Goal: Task Accomplishment & Management: Complete application form

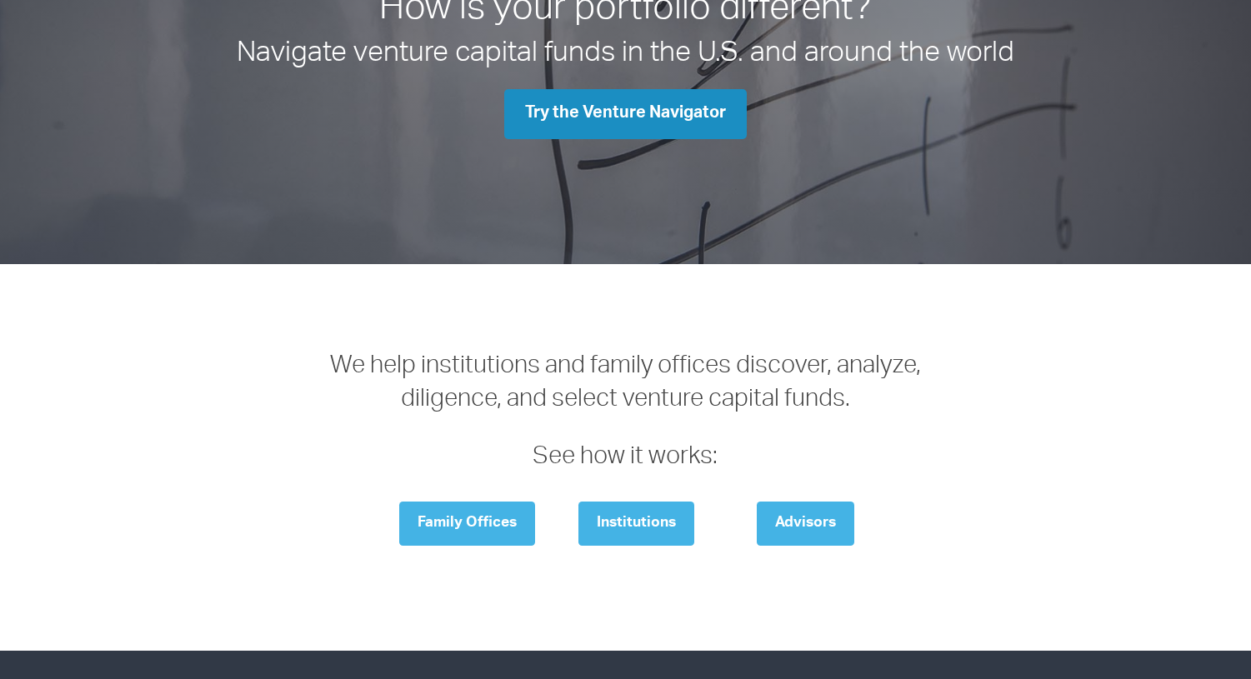
scroll to position [130, 0]
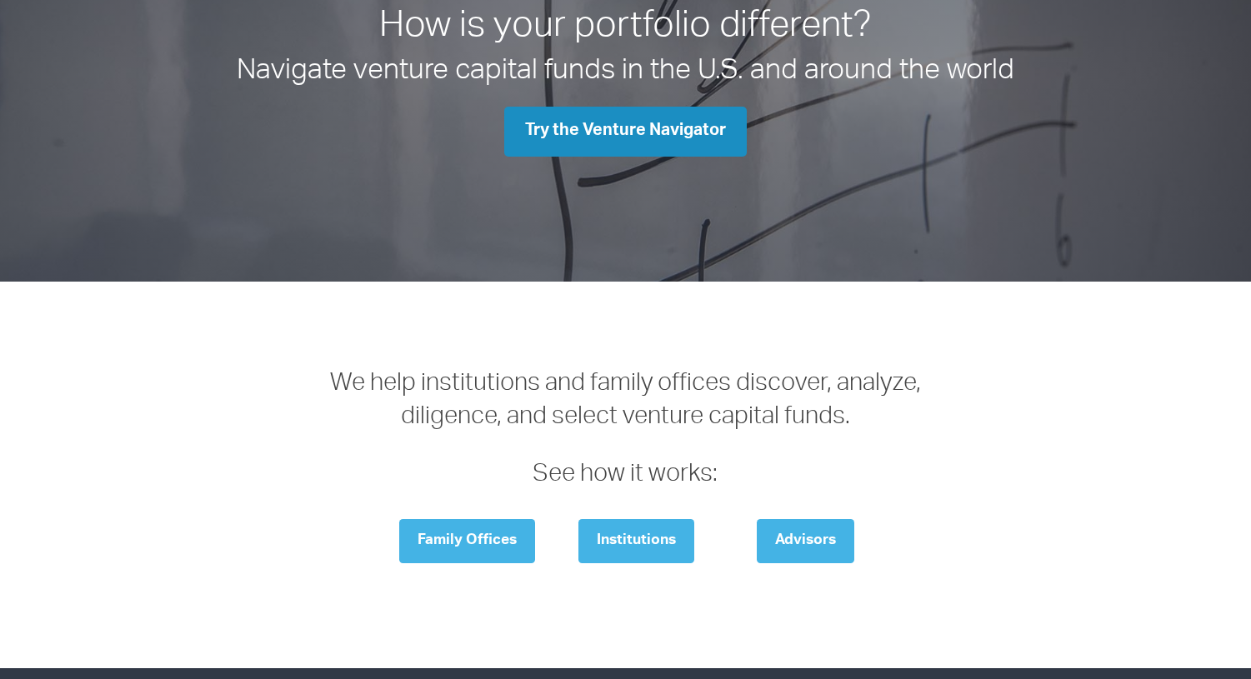
click at [626, 143] on link "Try the Venture Navigator" at bounding box center [625, 132] width 243 height 50
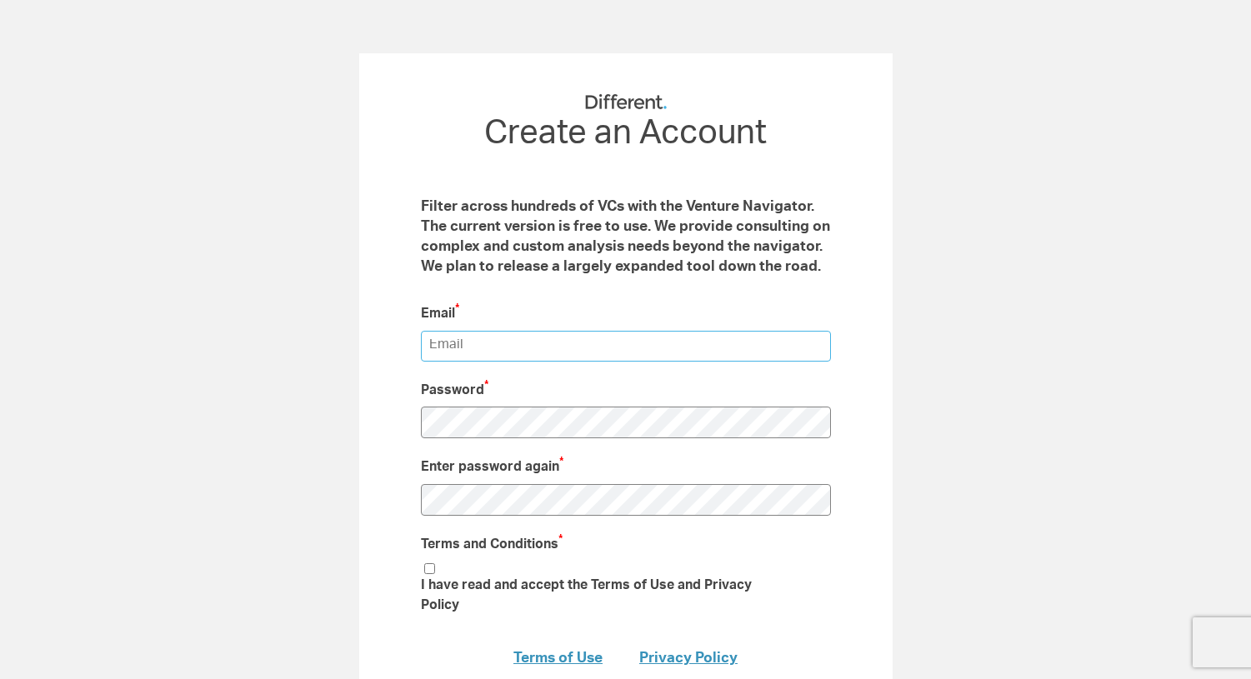
click at [521, 346] on input "email" at bounding box center [626, 346] width 410 height 31
type input "edmessman@gmail.com"
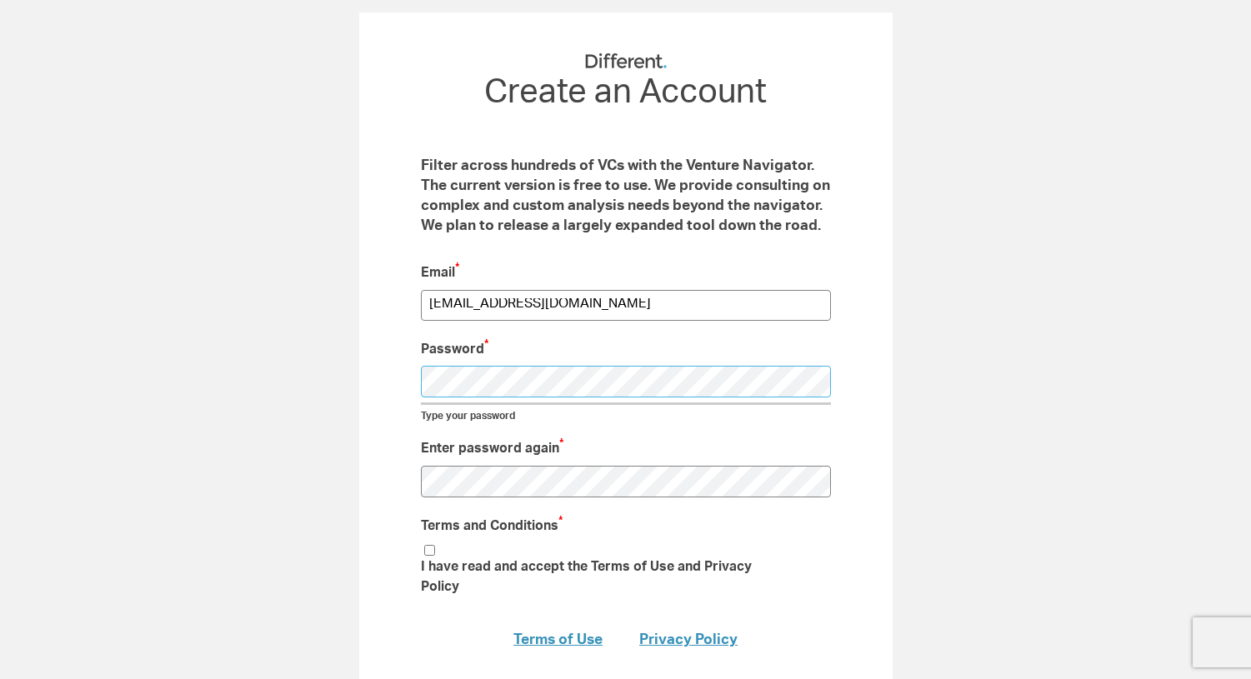
scroll to position [47, 0]
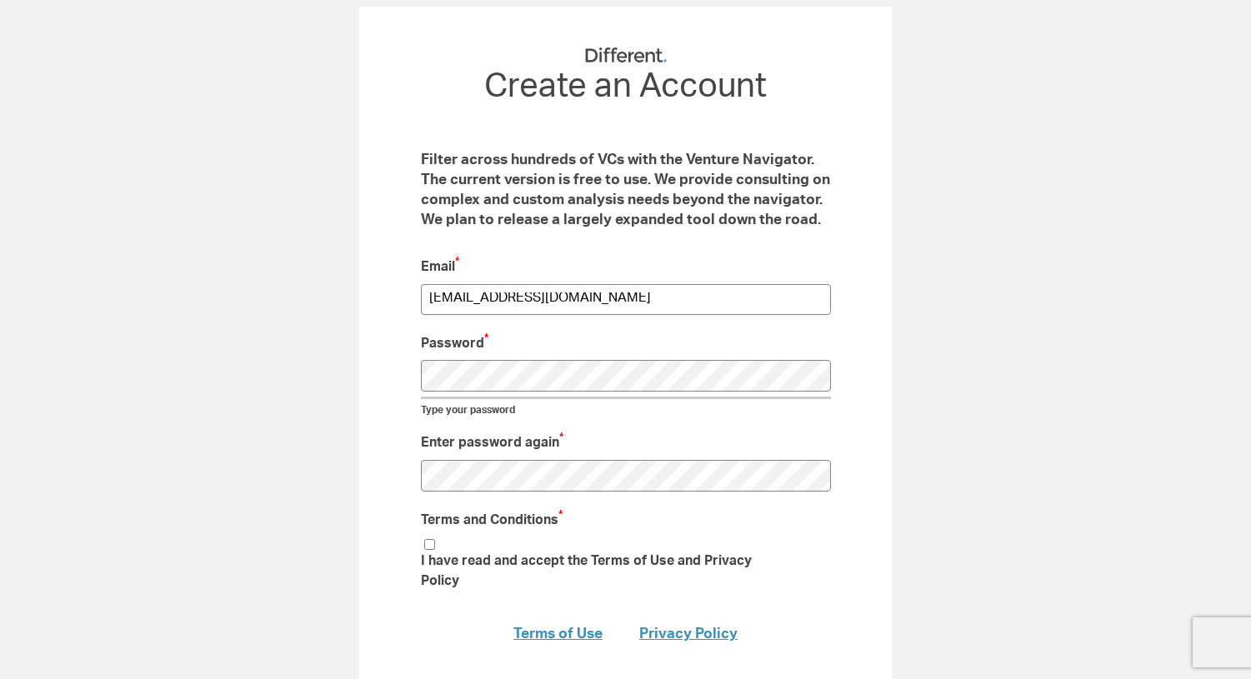
click at [431, 544] on li "I have read and accept the Terms of Use and Privacy Policy" at bounding box center [605, 567] width 369 height 61
click at [426, 542] on input "I have read and accept the Terms of Use and Privacy Policy" at bounding box center [429, 544] width 11 height 11
checkbox input "true"
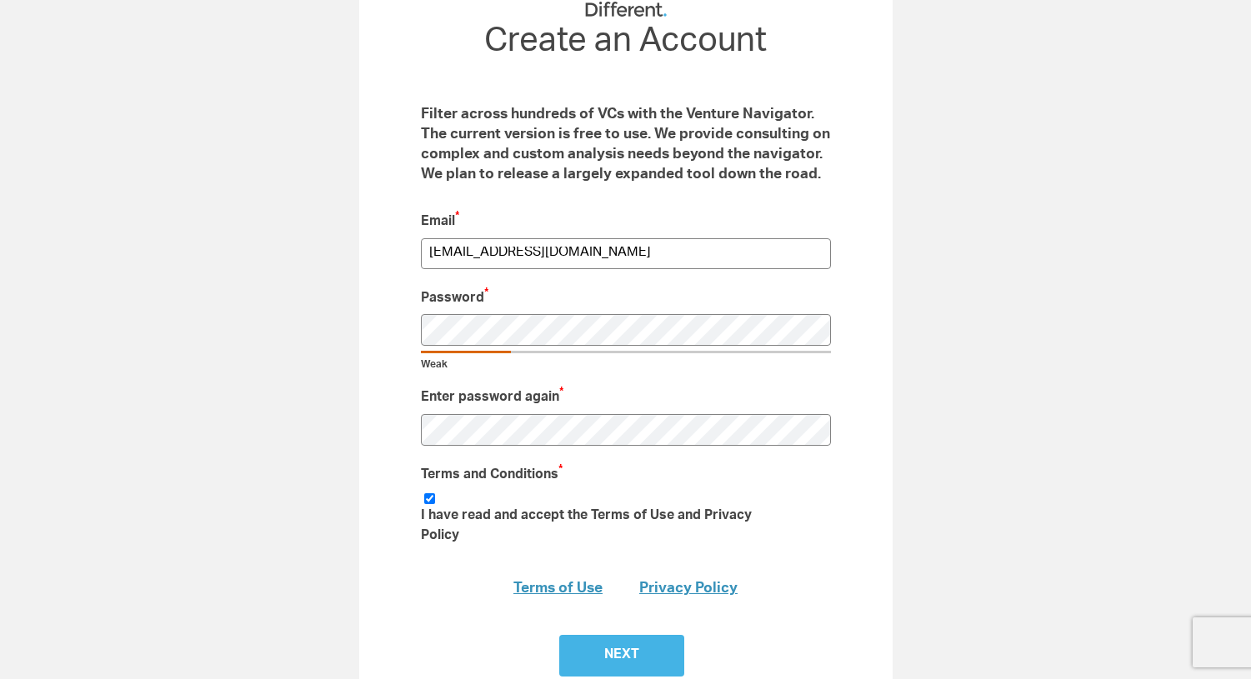
scroll to position [99, 0]
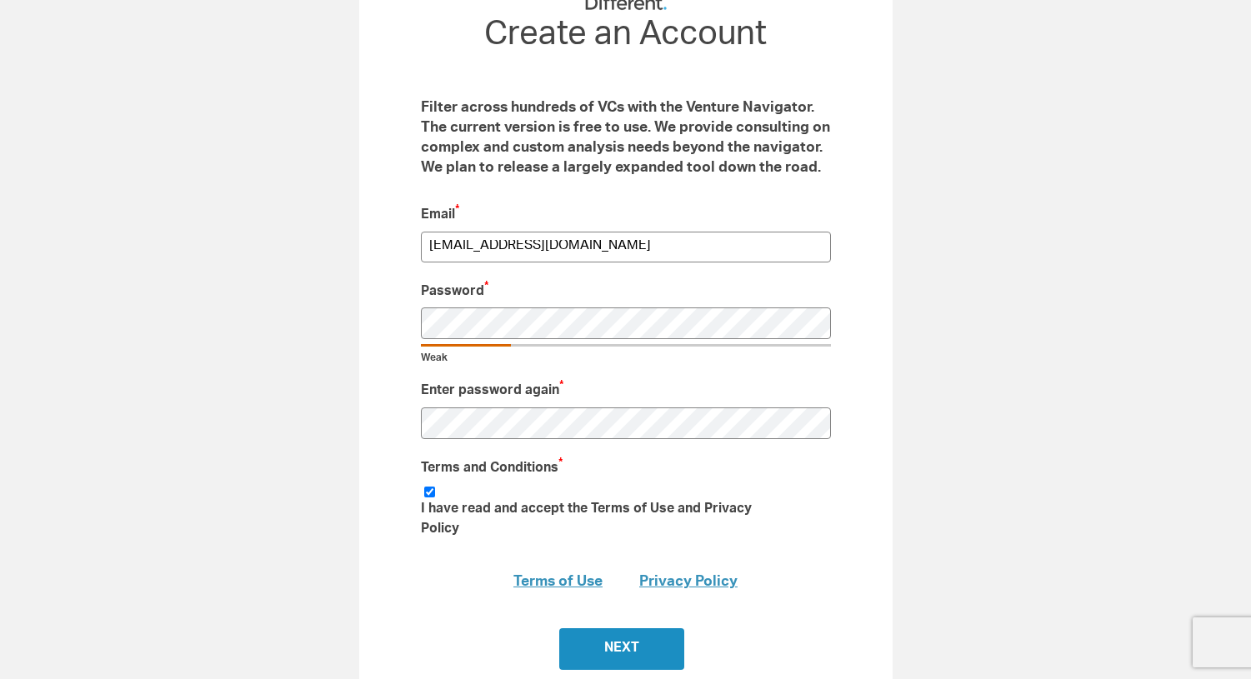
click at [607, 629] on input "Next" at bounding box center [621, 650] width 125 height 42
type input "Submit"
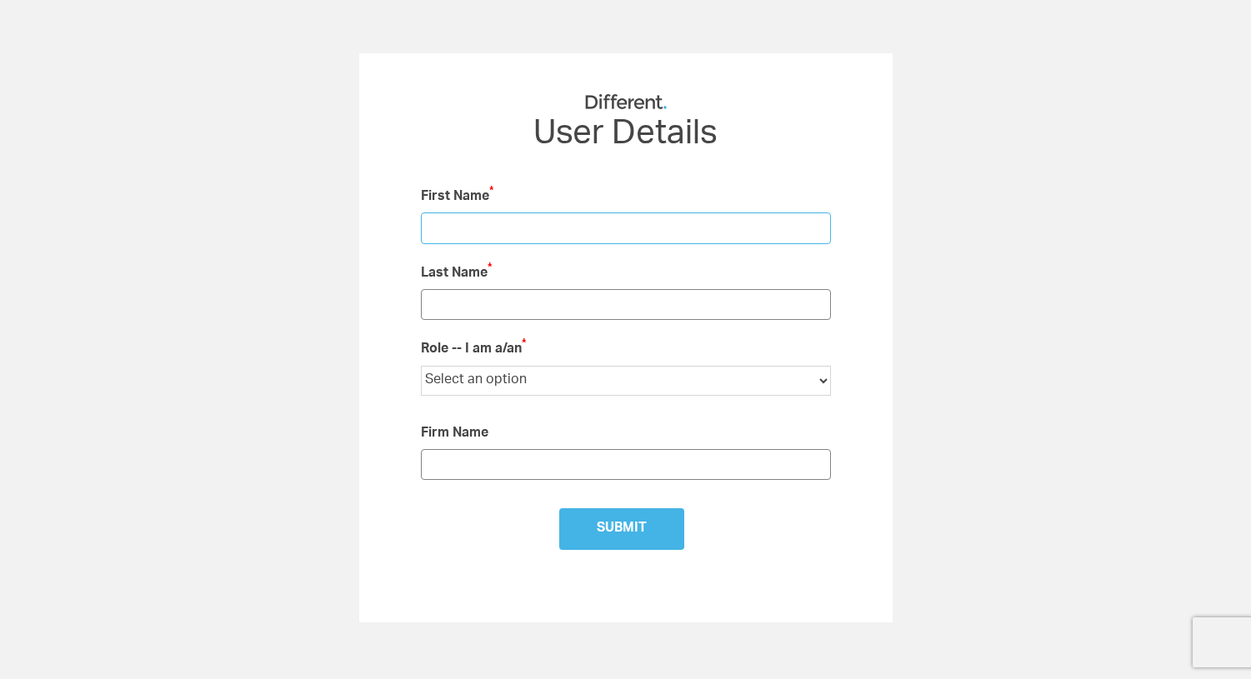
click at [482, 229] on input "text" at bounding box center [626, 228] width 410 height 31
type input "Ed"
type input "Messman"
click at [486, 374] on select "Select an option Institutional LP Individual Investor Family Office Financial A…" at bounding box center [626, 381] width 410 height 30
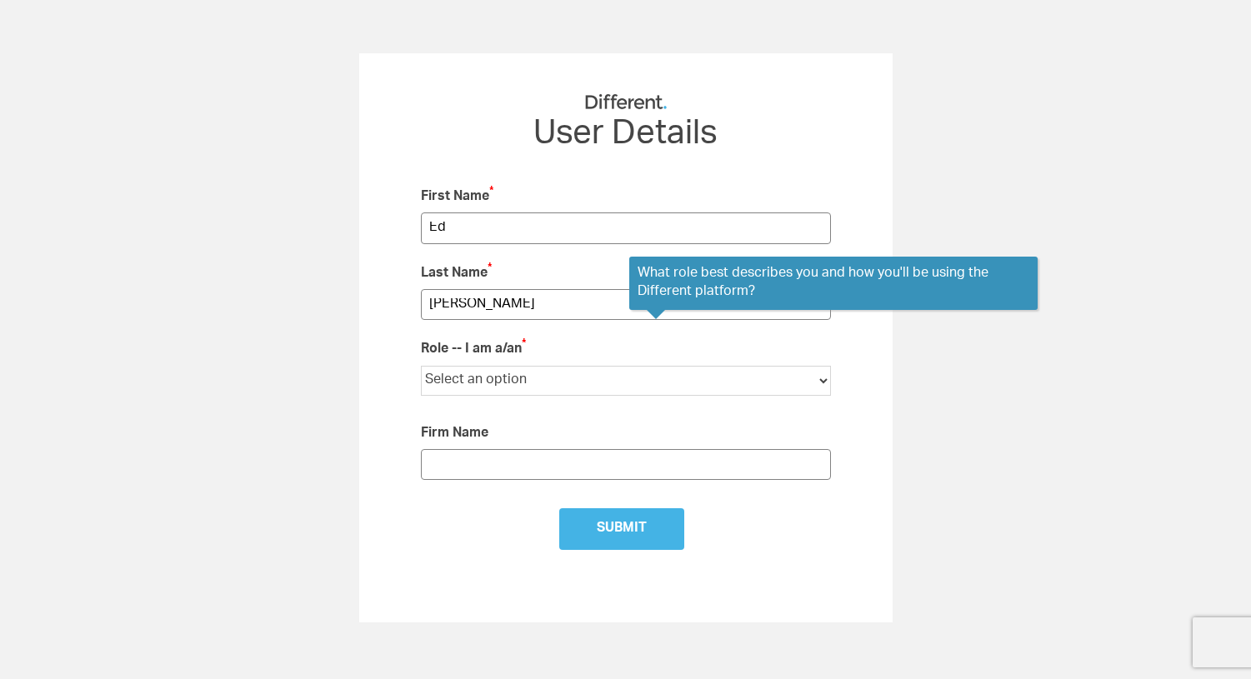
select select "VC / Fund Manager"
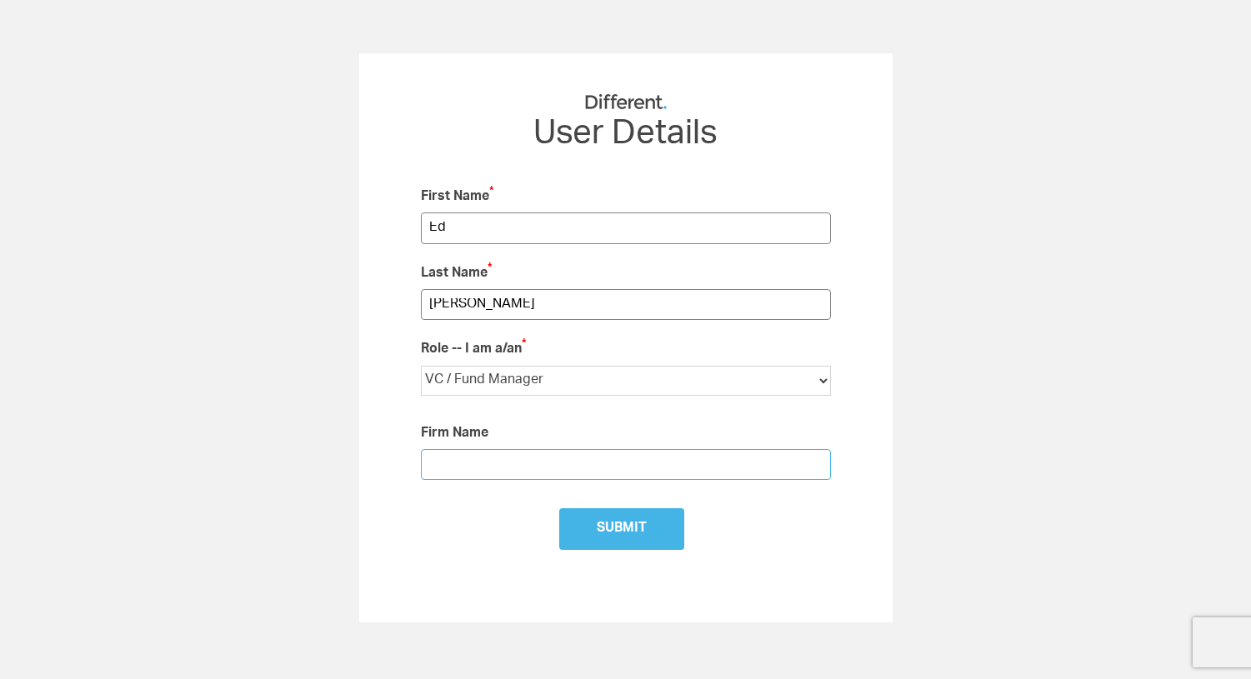
click at [464, 461] on input "text" at bounding box center [626, 464] width 410 height 31
type input "Mines Venture Fund"
click at [612, 536] on input "Submit" at bounding box center [621, 530] width 125 height 42
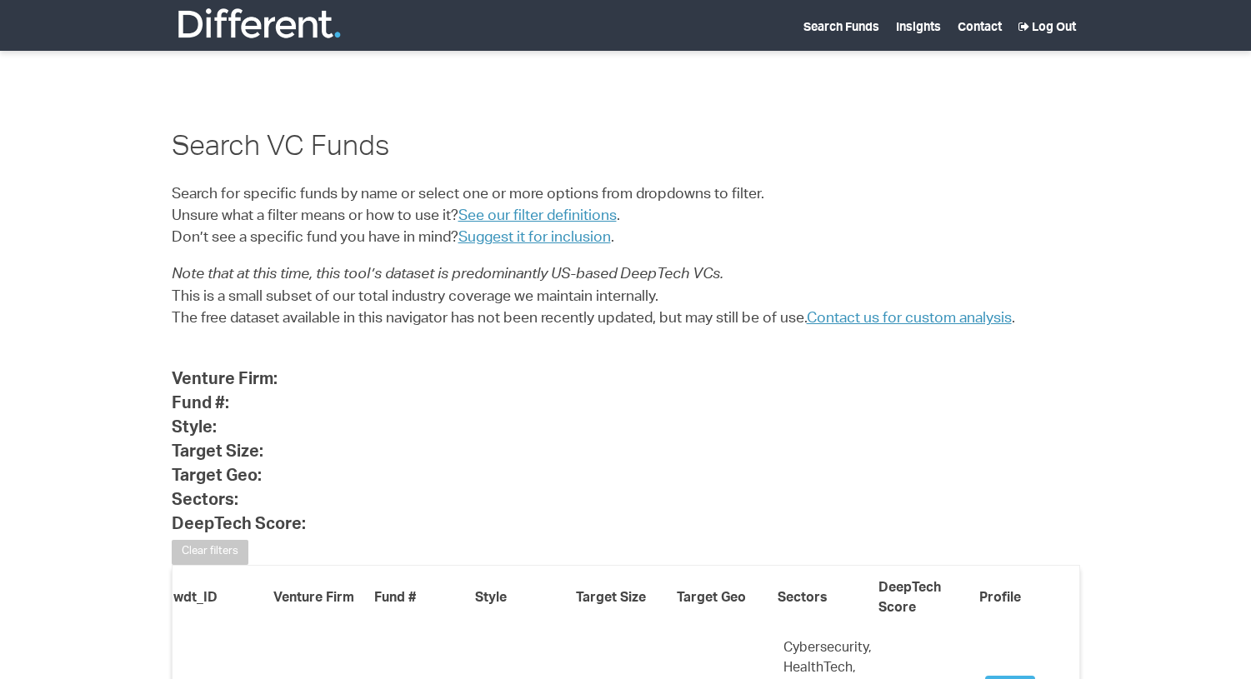
select select "25"
select select
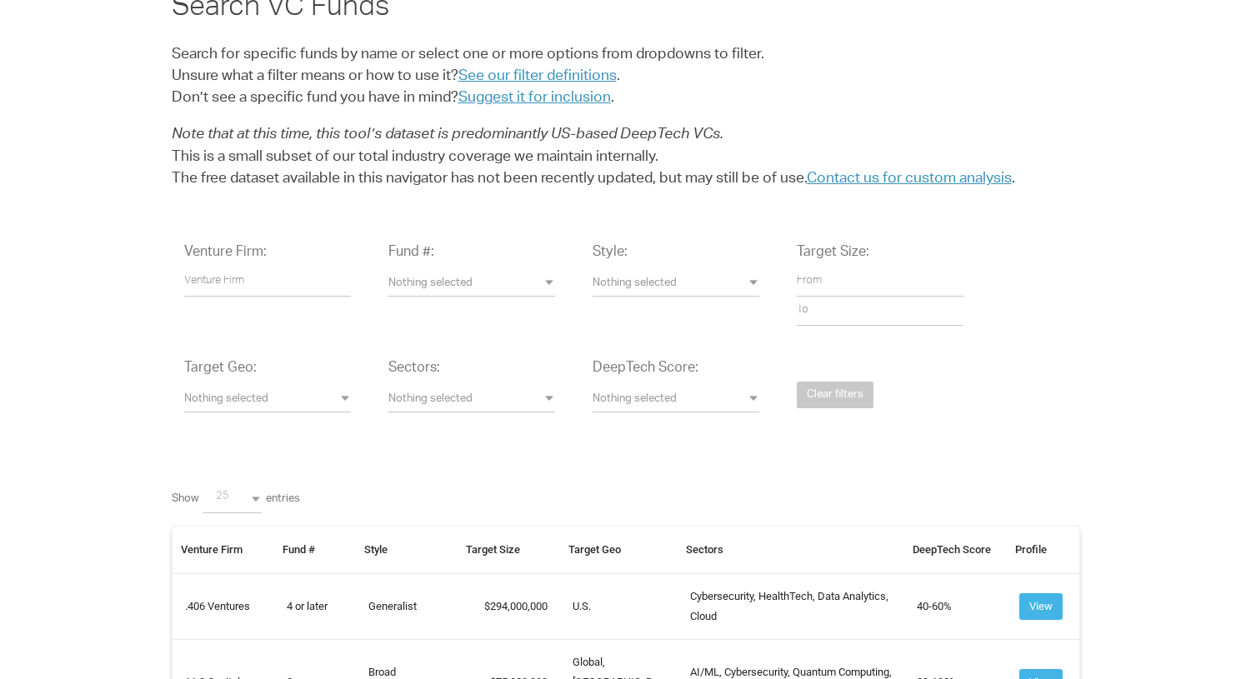
scroll to position [120, 0]
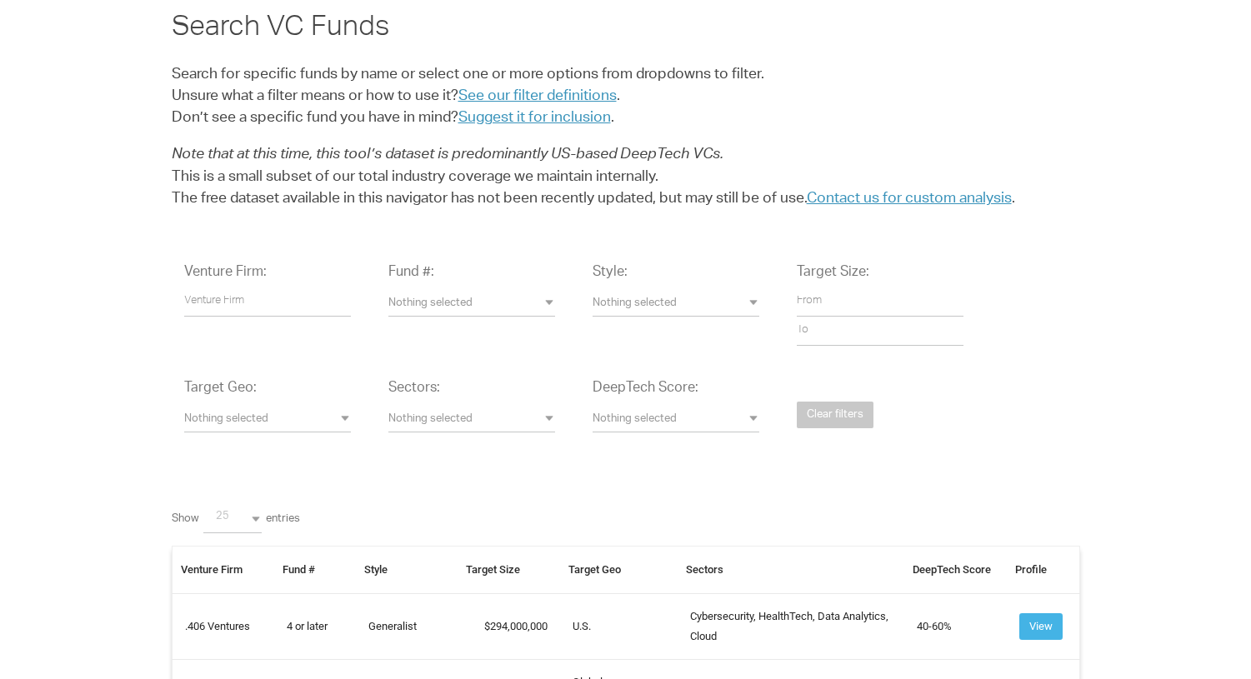
click at [754, 422] on span "Nothing selected" at bounding box center [676, 421] width 167 height 16
click at [652, 556] on span "80-100%" at bounding box center [633, 560] width 48 height 16
select select "80-100%25"
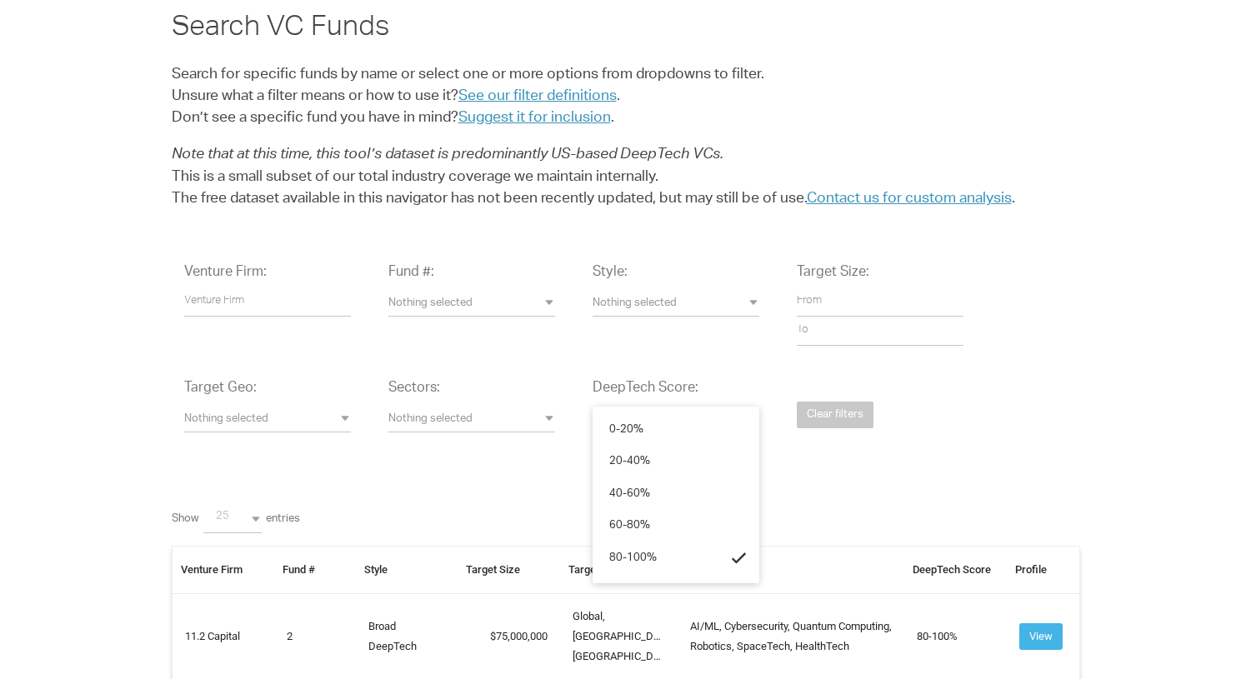
click at [815, 452] on div "Venture Firm: Fund #: Nothing selected 1 2 3 4 or later Accelerator Evergreen R…" at bounding box center [626, 361] width 909 height 220
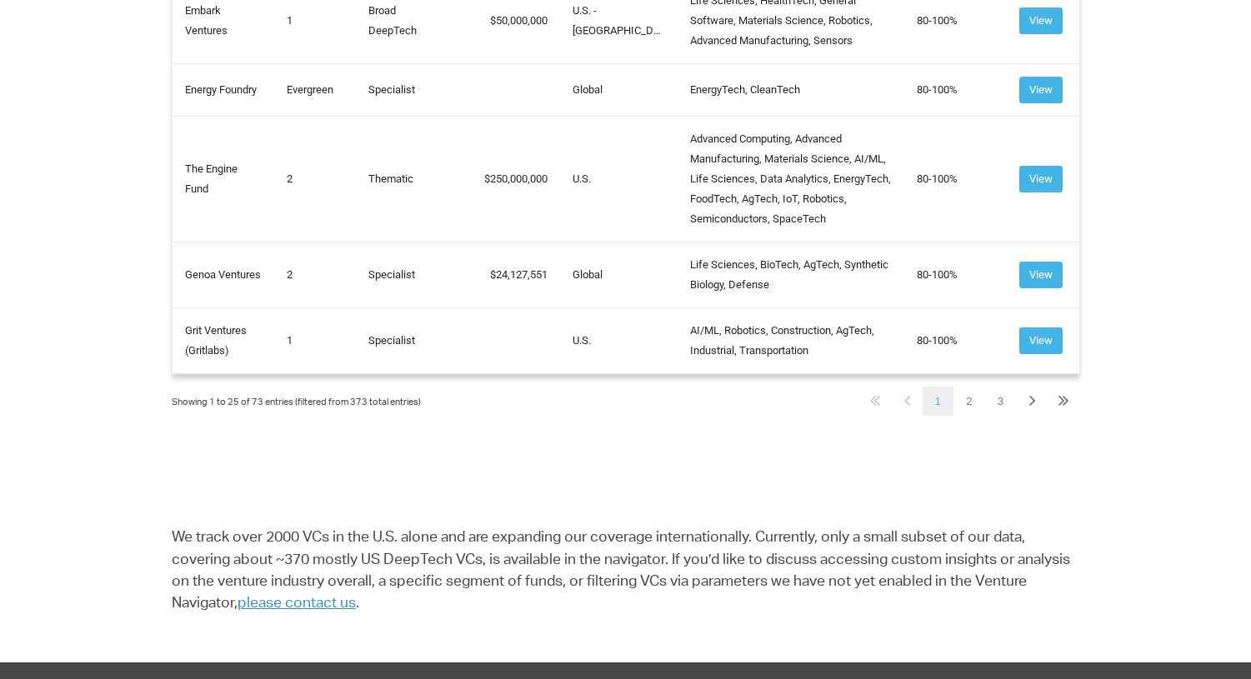
scroll to position [2237, 0]
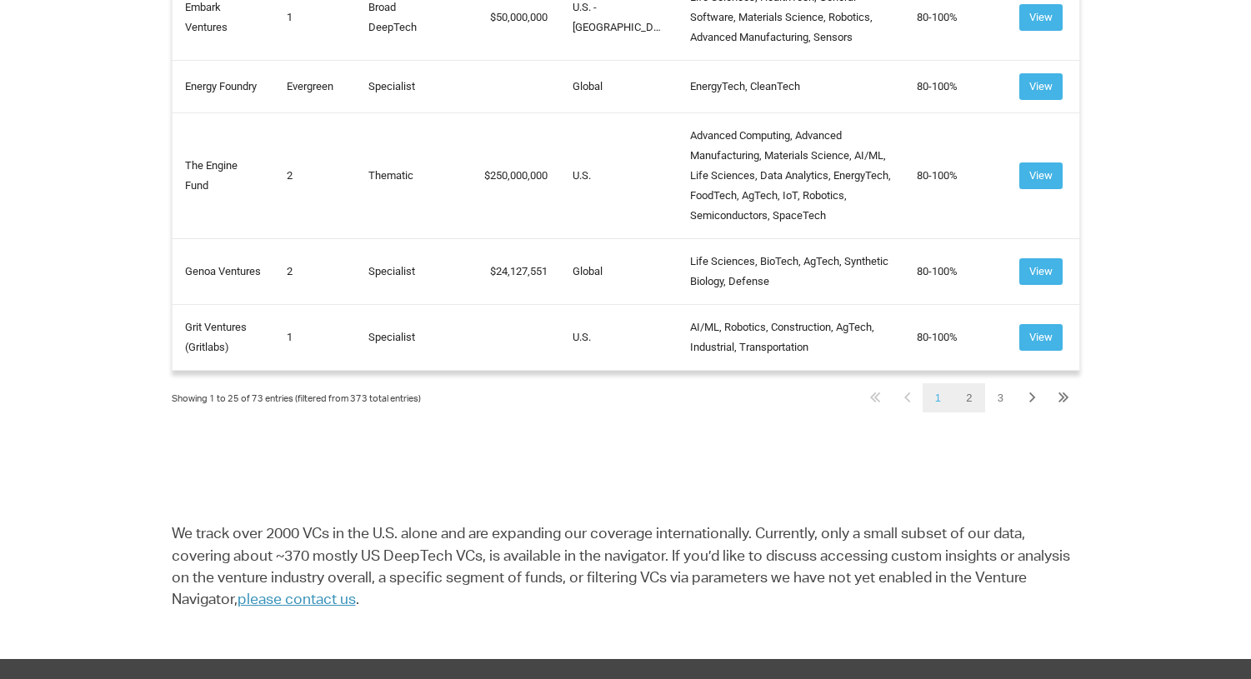
click at [969, 413] on link "2" at bounding box center [969, 397] width 31 height 29
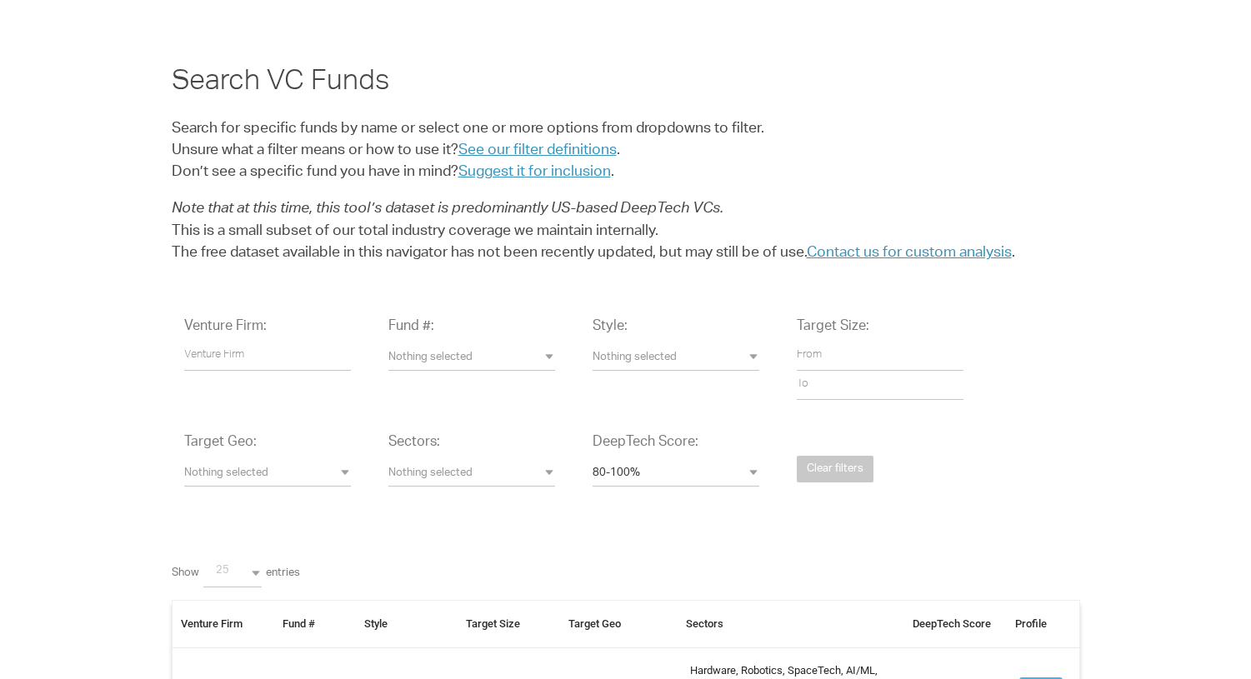
scroll to position [0, 0]
